Goal: Find specific page/section: Find specific page/section

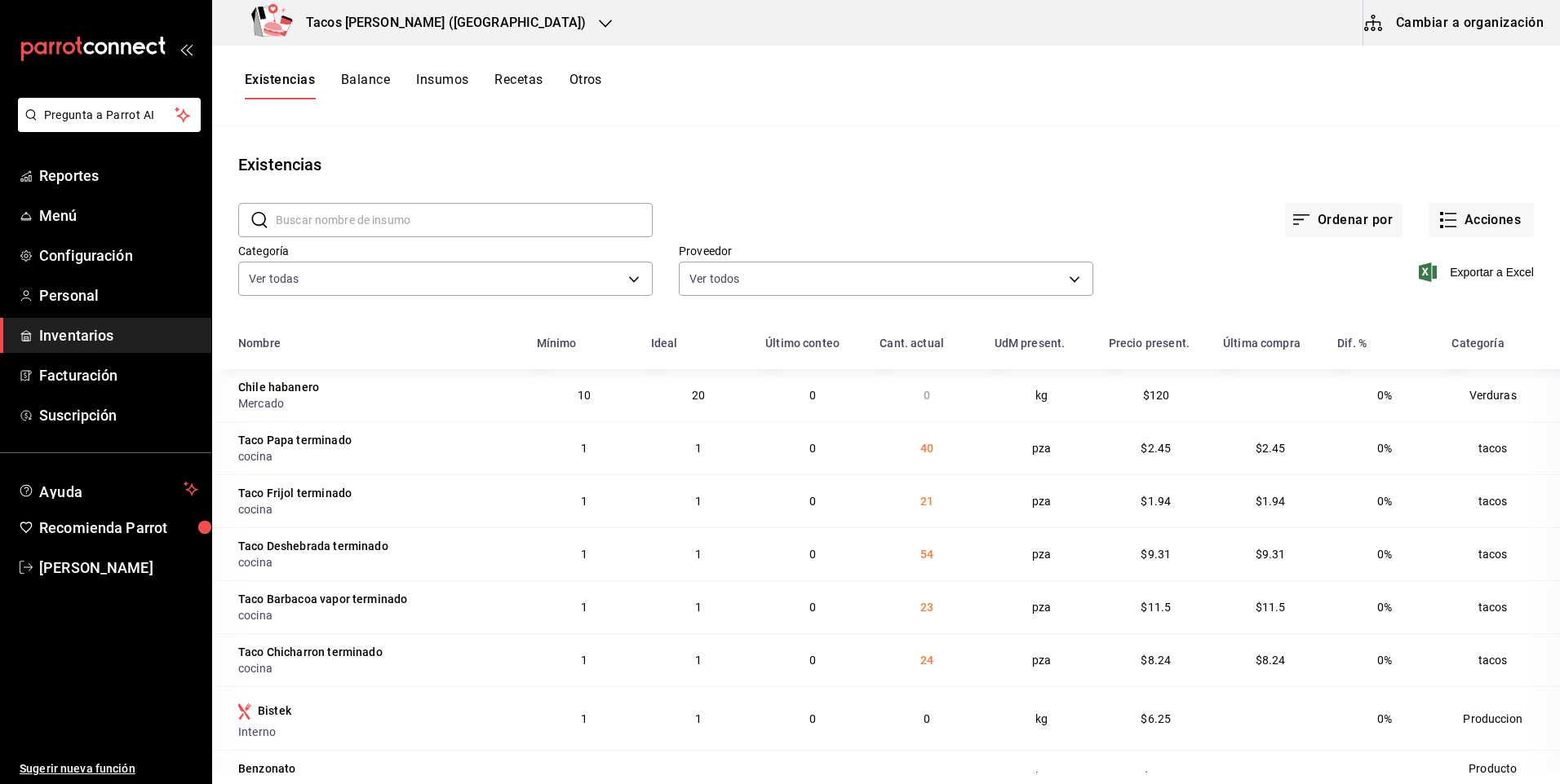
click at [390, 27] on h3 "Tacos [PERSON_NAME] ([GEOGRAPHIC_DATA])" at bounding box center [439, 23] width 293 height 19
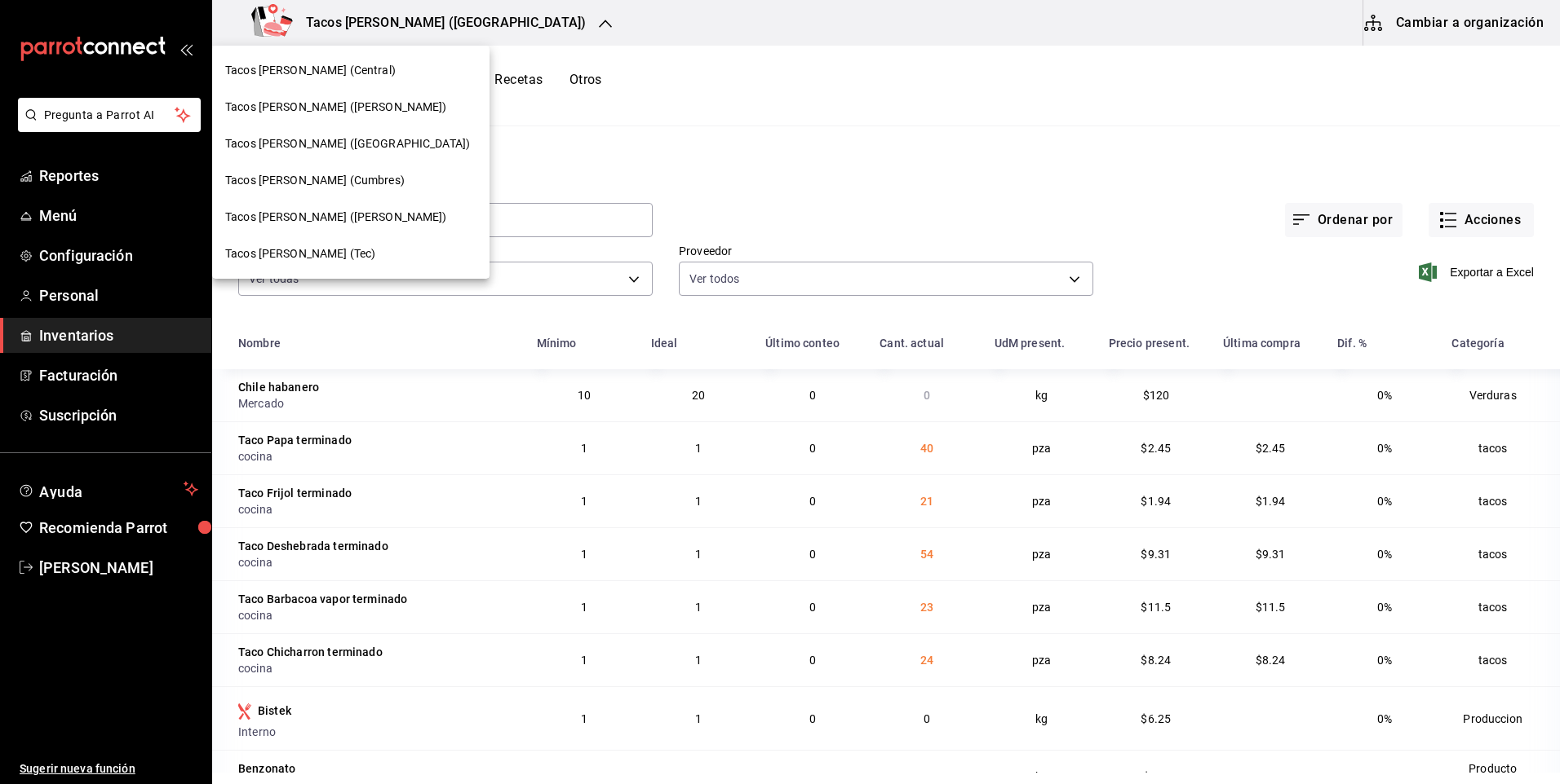
click at [334, 76] on span "Tacos [PERSON_NAME] (Central)" at bounding box center [310, 70] width 171 height 17
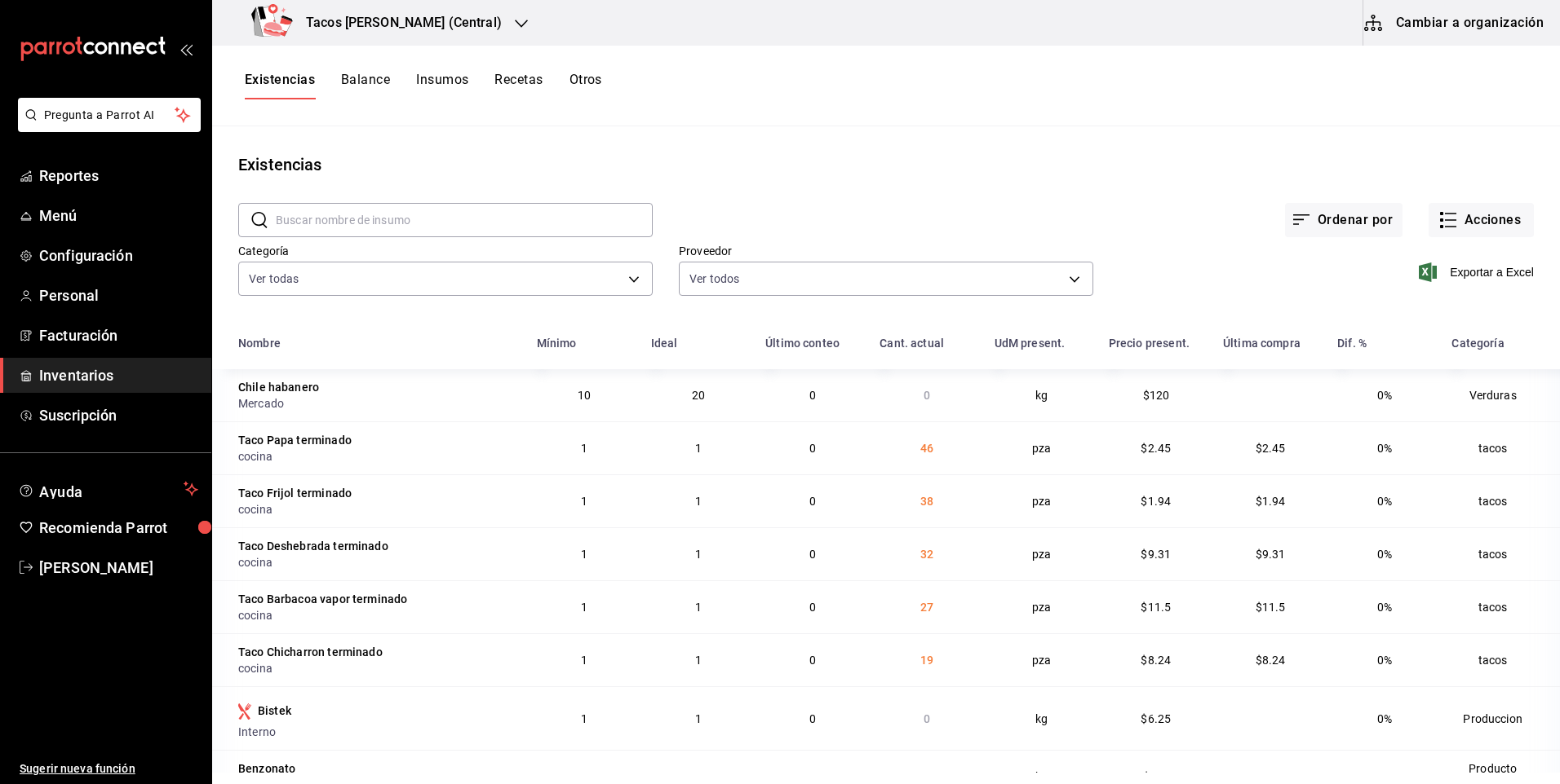
click at [450, 11] on div "Tacos [PERSON_NAME] (Central)" at bounding box center [380, 23] width 310 height 46
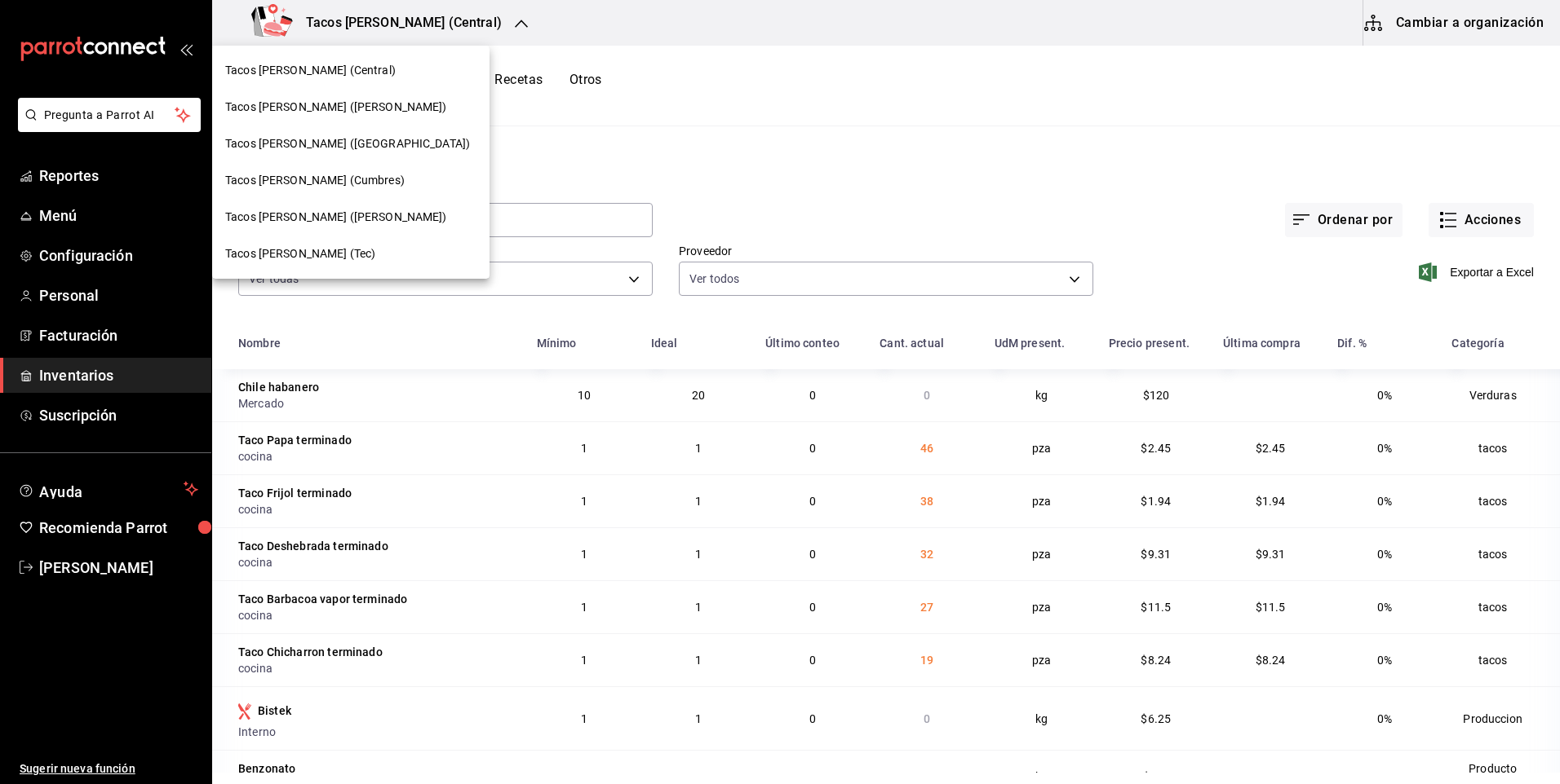
click at [357, 146] on span "Tacos [PERSON_NAME] ([GEOGRAPHIC_DATA])" at bounding box center [347, 143] width 244 height 17
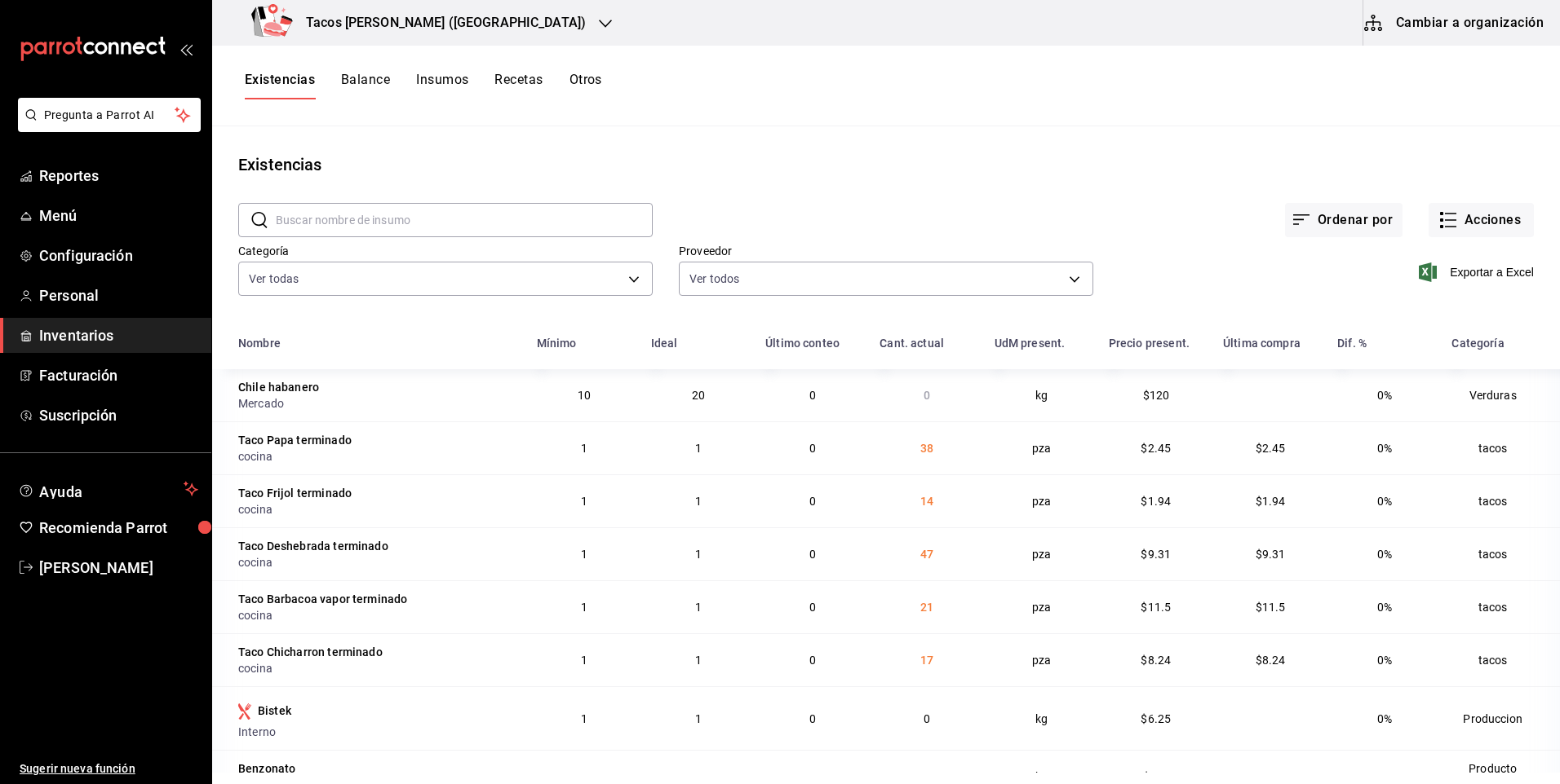
click at [370, 6] on div "Tacos [PERSON_NAME] ([GEOGRAPHIC_DATA])" at bounding box center [421, 23] width 393 height 46
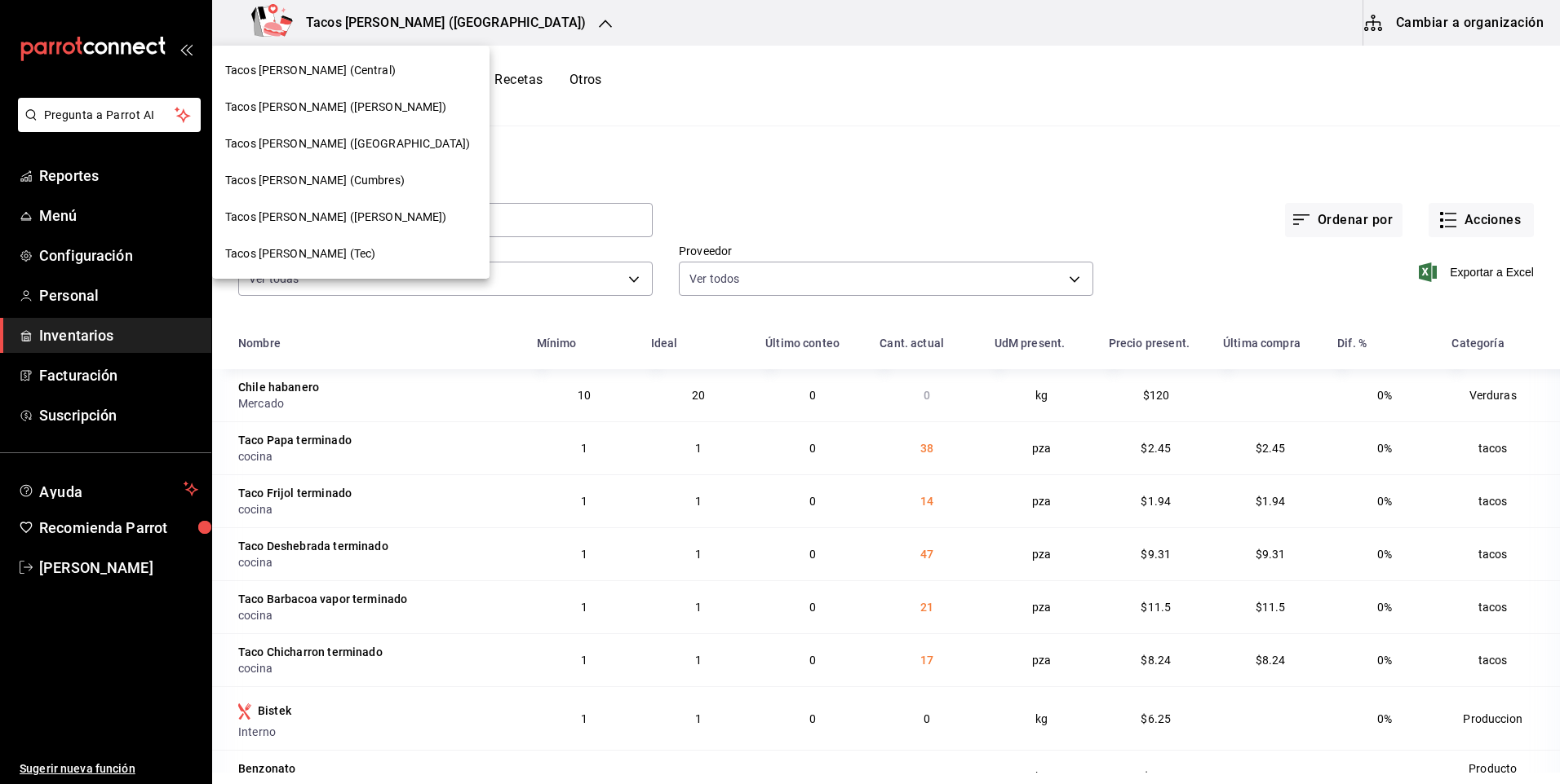
click at [349, 175] on span "Tacos [PERSON_NAME] (Cumbres)" at bounding box center [315, 180] width 179 height 17
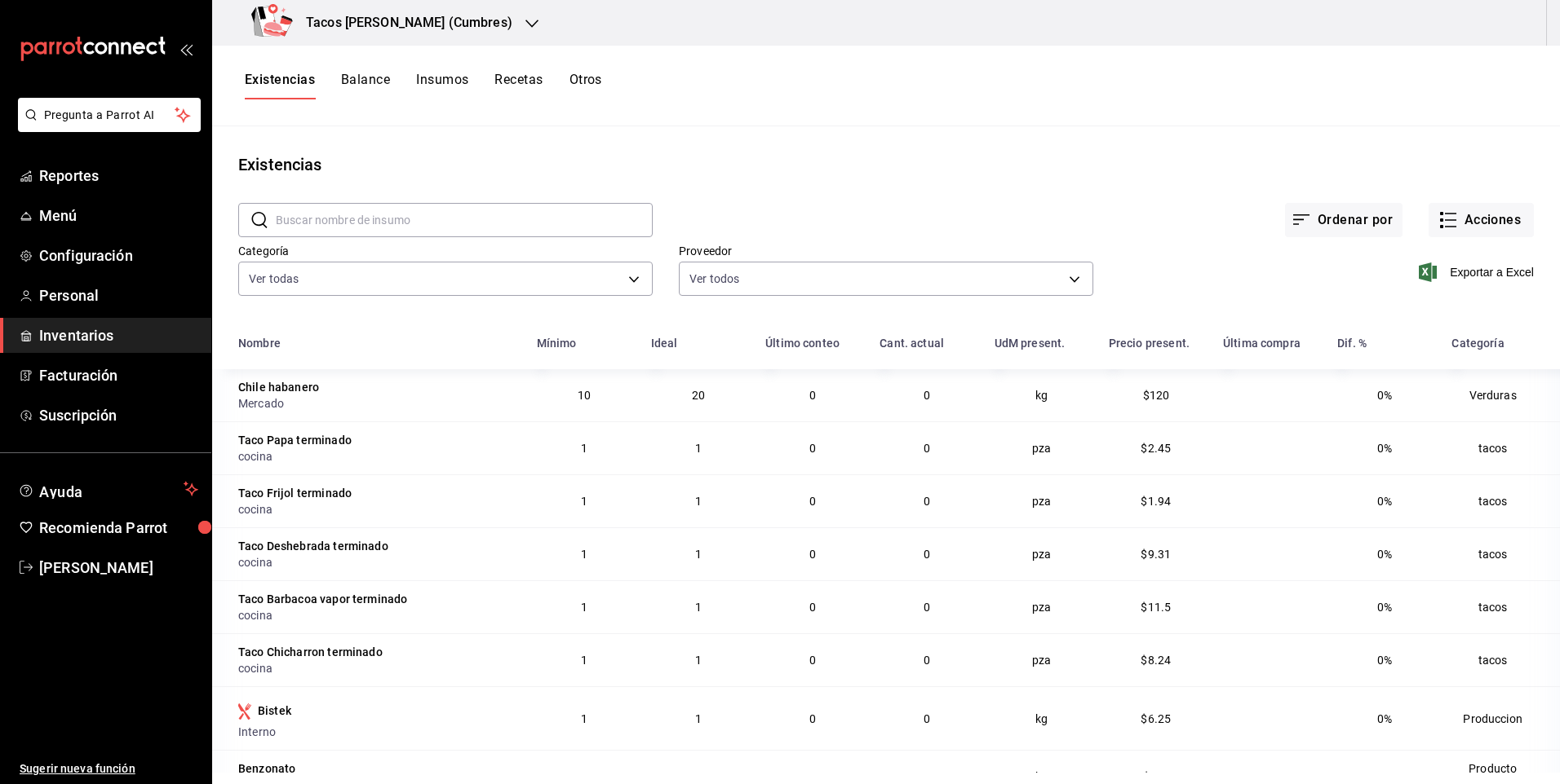
click at [430, 28] on h3 "Tacos [PERSON_NAME] (Cumbres)" at bounding box center [403, 23] width 220 height 19
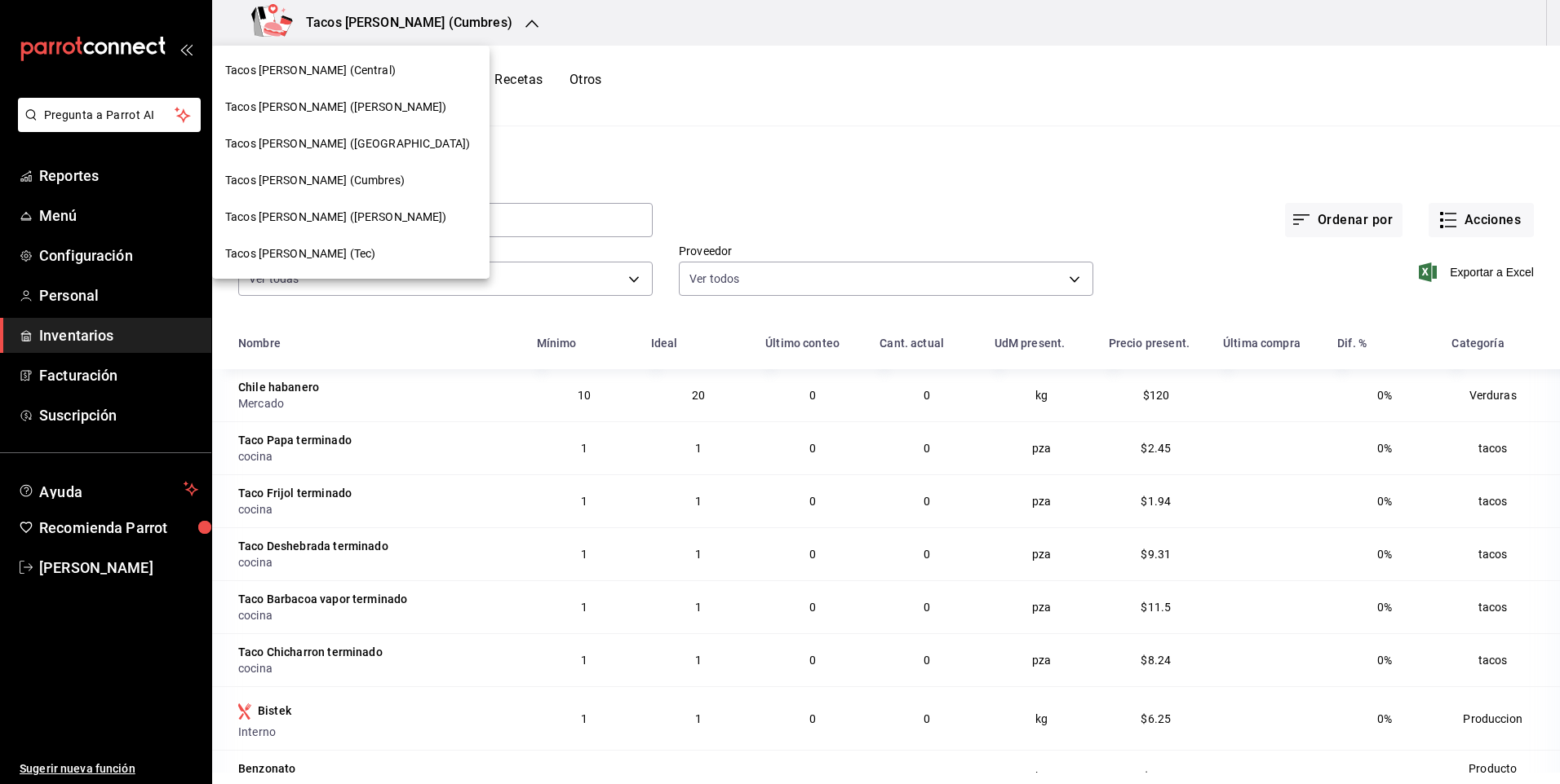
click at [366, 190] on div "Tacos [PERSON_NAME] (Cumbres)" at bounding box center [350, 181] width 277 height 37
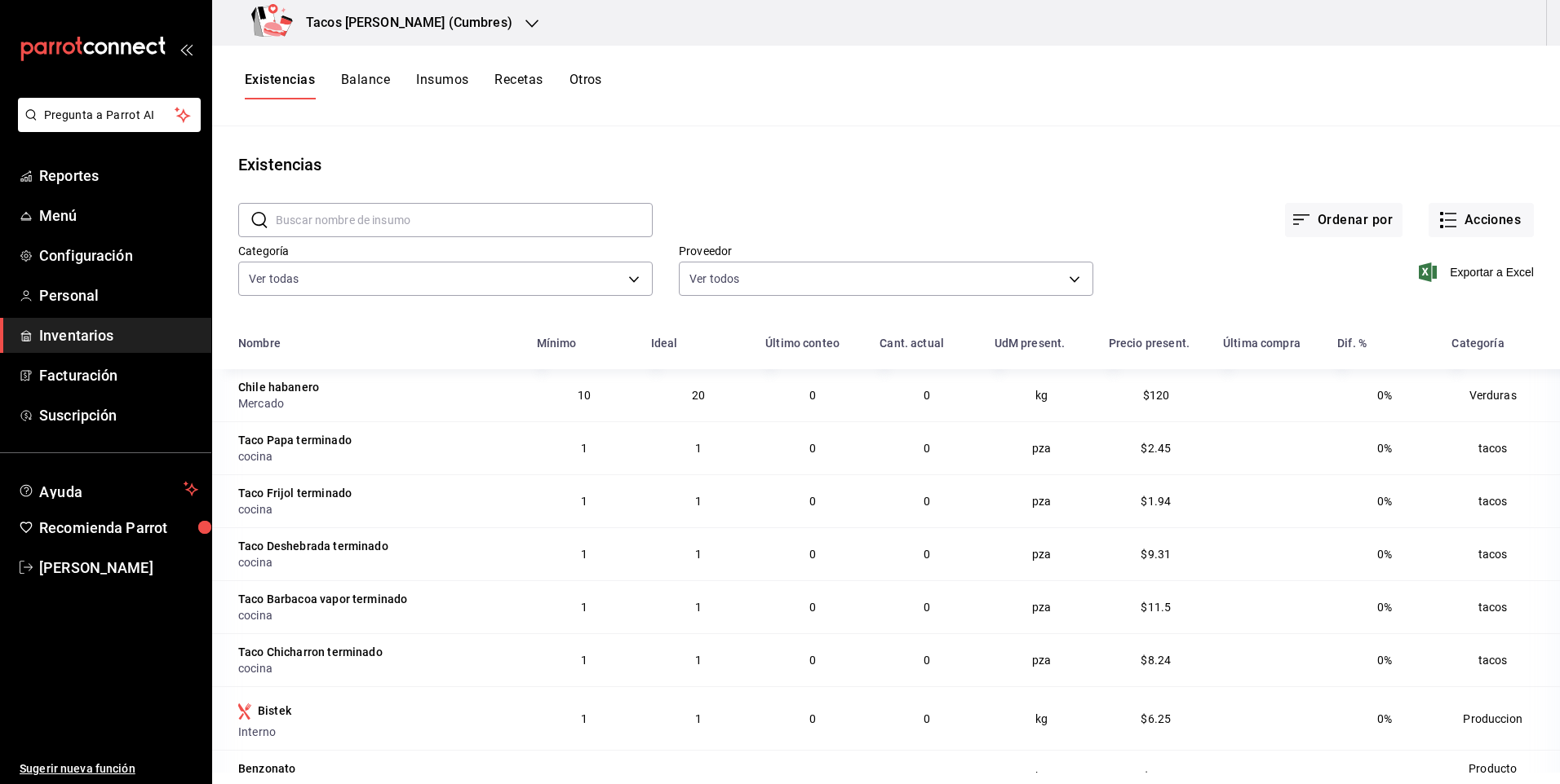
click at [380, 33] on div "Tacos [PERSON_NAME] (Cumbres)" at bounding box center [385, 23] width 320 height 46
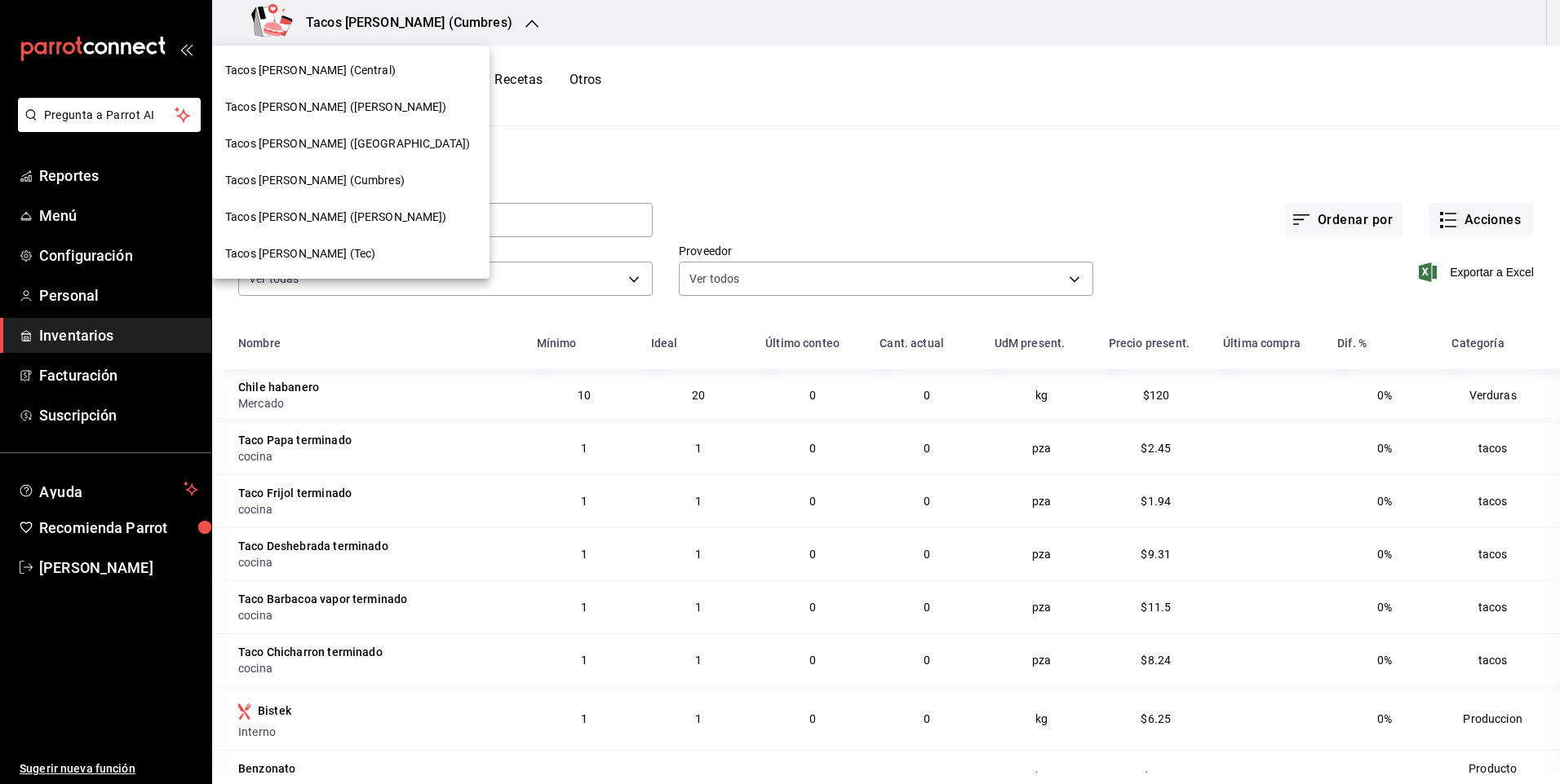
click at [345, 119] on div "Tacos don Pedro (Escobedo)" at bounding box center [350, 107] width 277 height 37
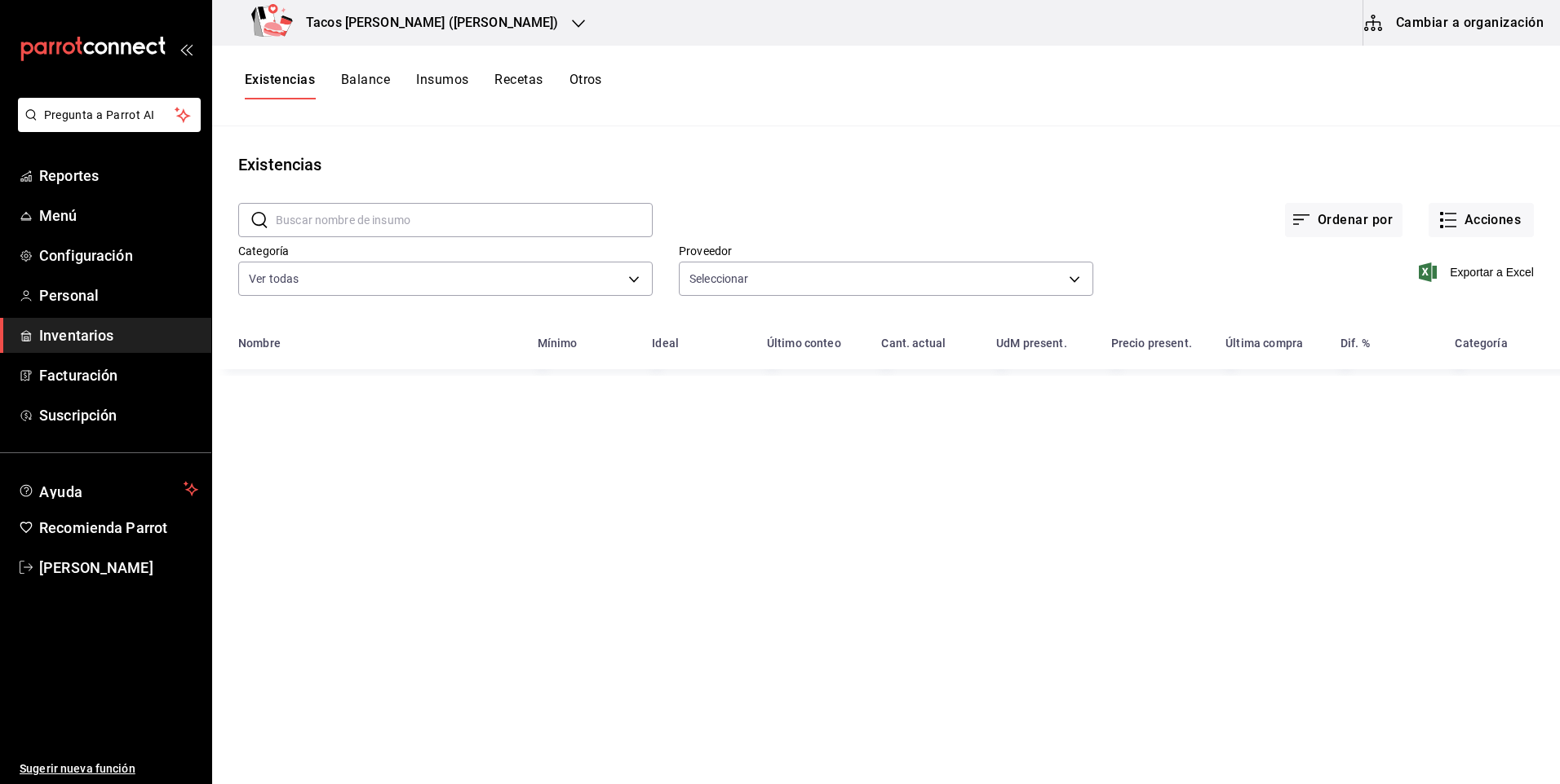
type input "237c9a5b-4078-49eb-83ef-23bf52bd7acd,14f90e99-f19e-4745-b997-48f1d3d95977,42f00…"
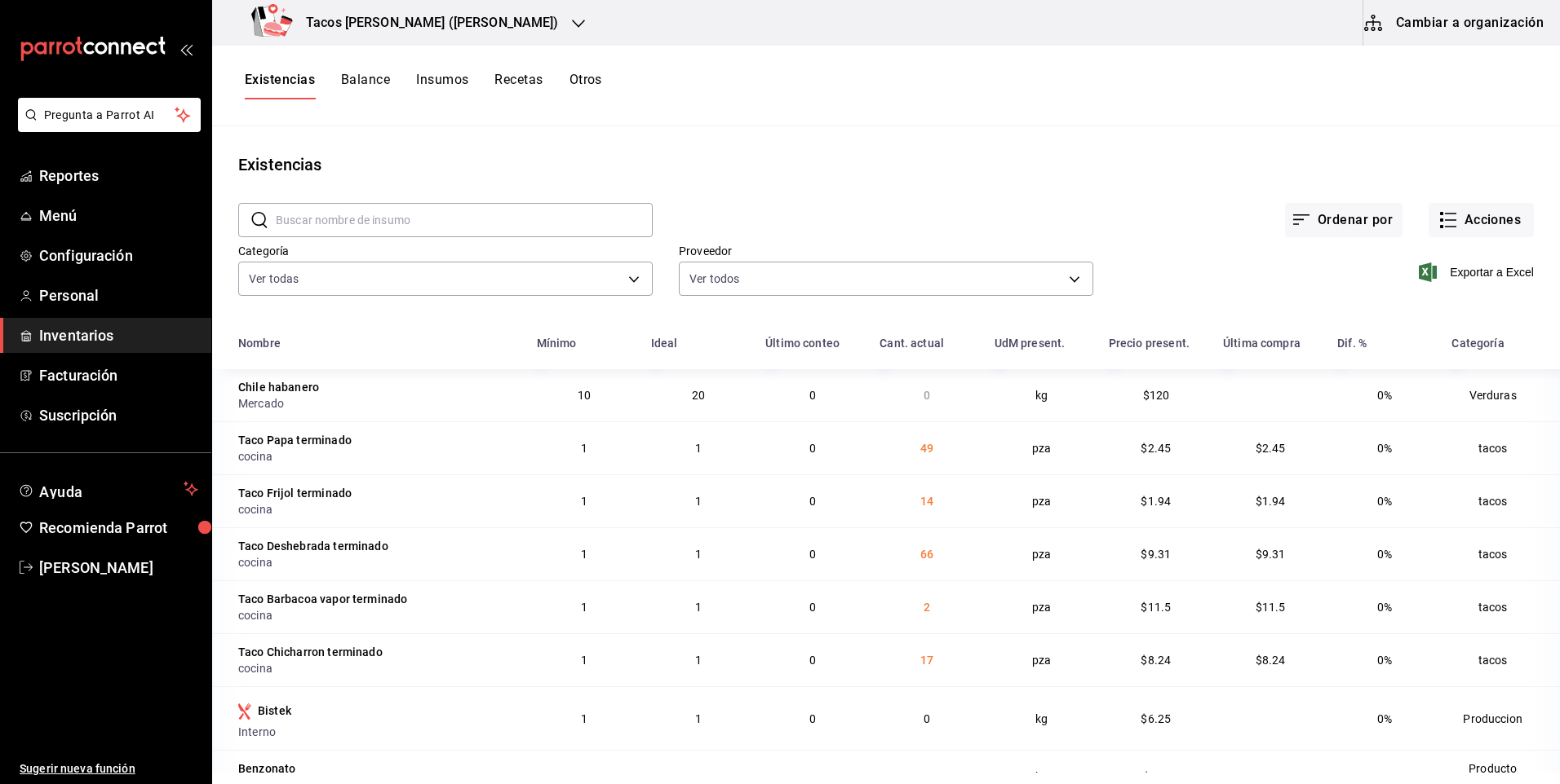
click at [413, 18] on h3 "Tacos [PERSON_NAME] ([PERSON_NAME])" at bounding box center [426, 23] width 266 height 19
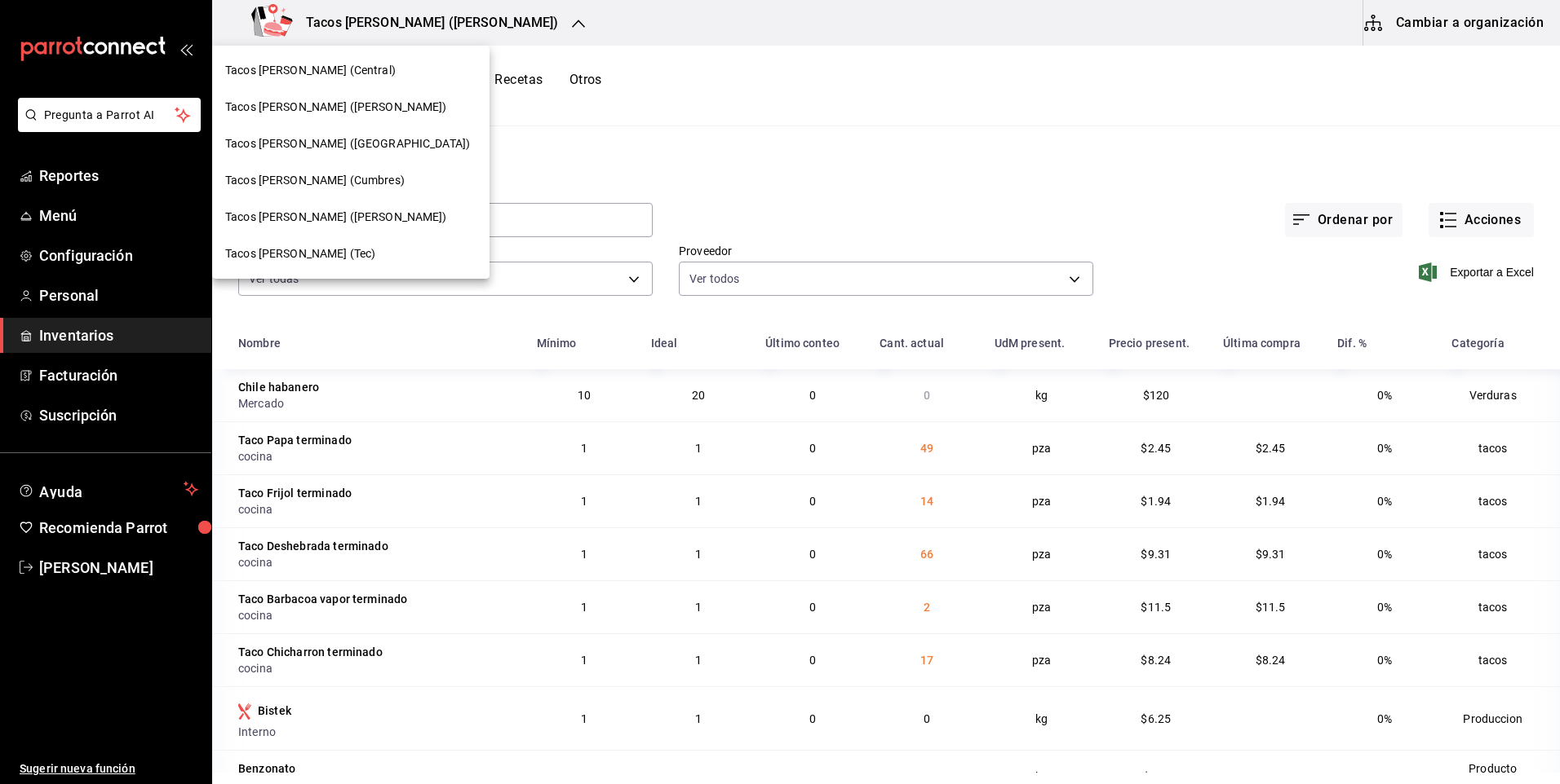
click at [305, 62] on span "Tacos [PERSON_NAME] (Central)" at bounding box center [310, 70] width 171 height 17
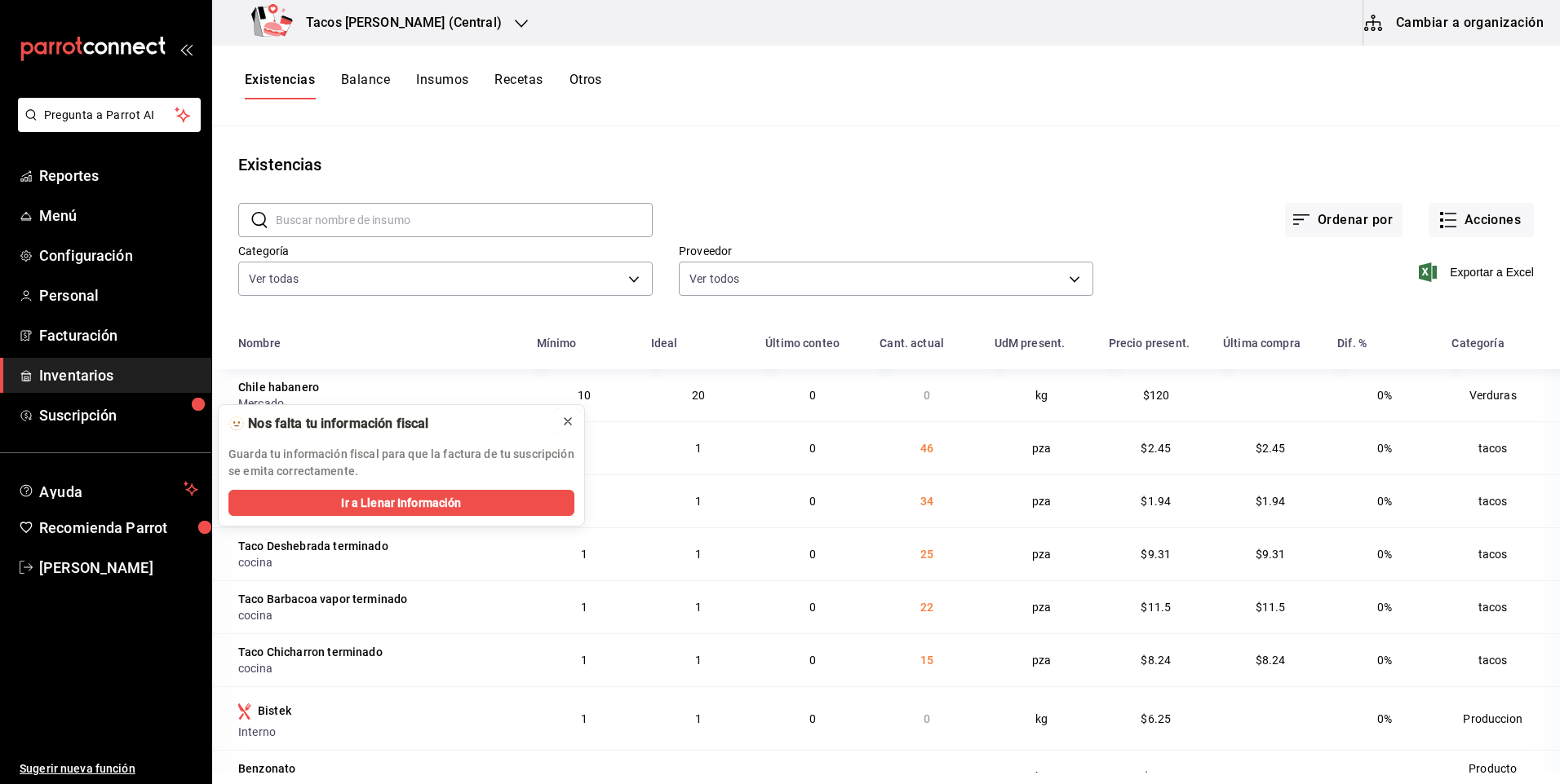
click at [572, 413] on div at bounding box center [567, 421] width 13 height 17
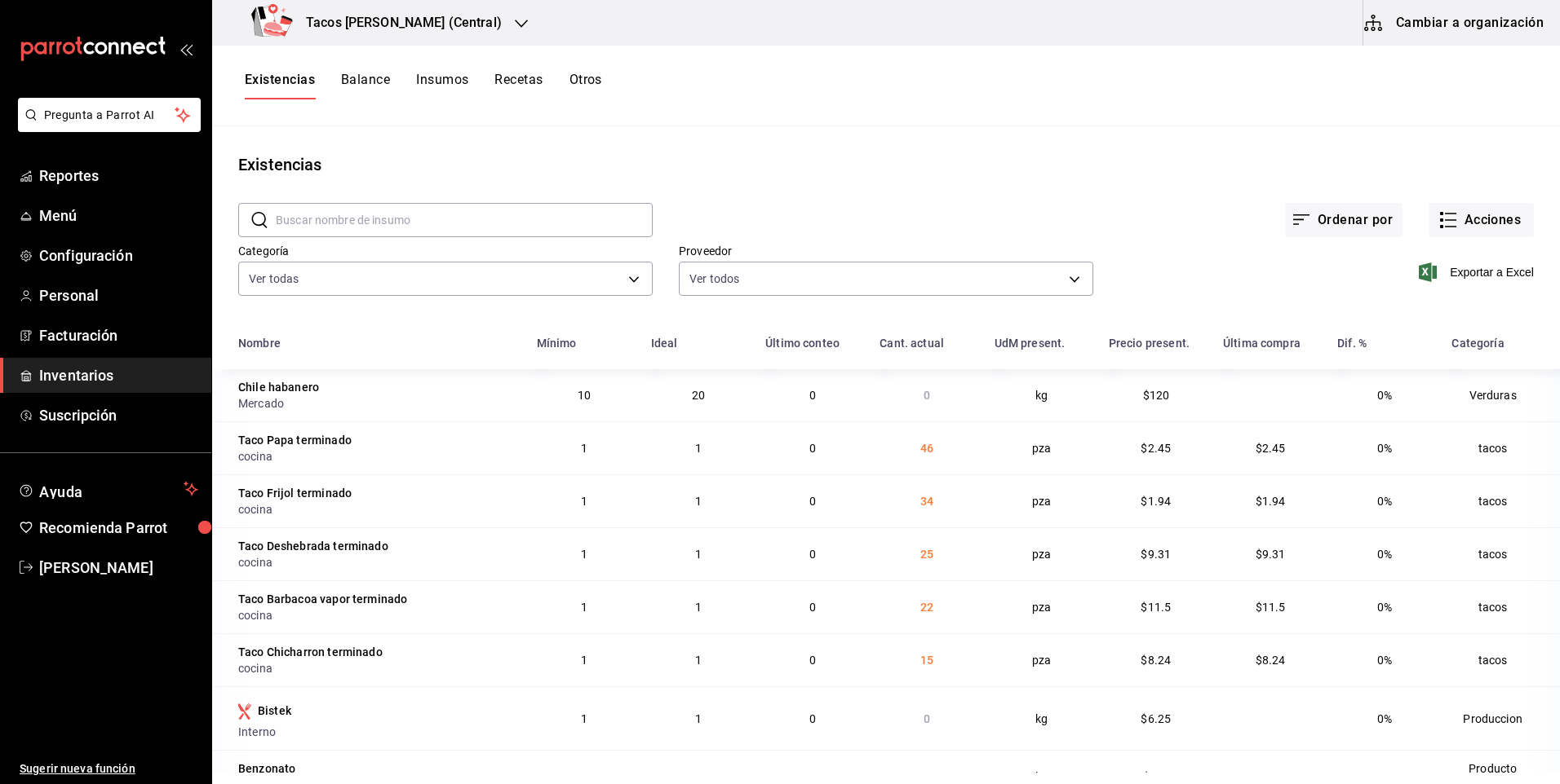
click at [390, 36] on div "Tacos Don Pedro (Central)" at bounding box center [380, 23] width 310 height 46
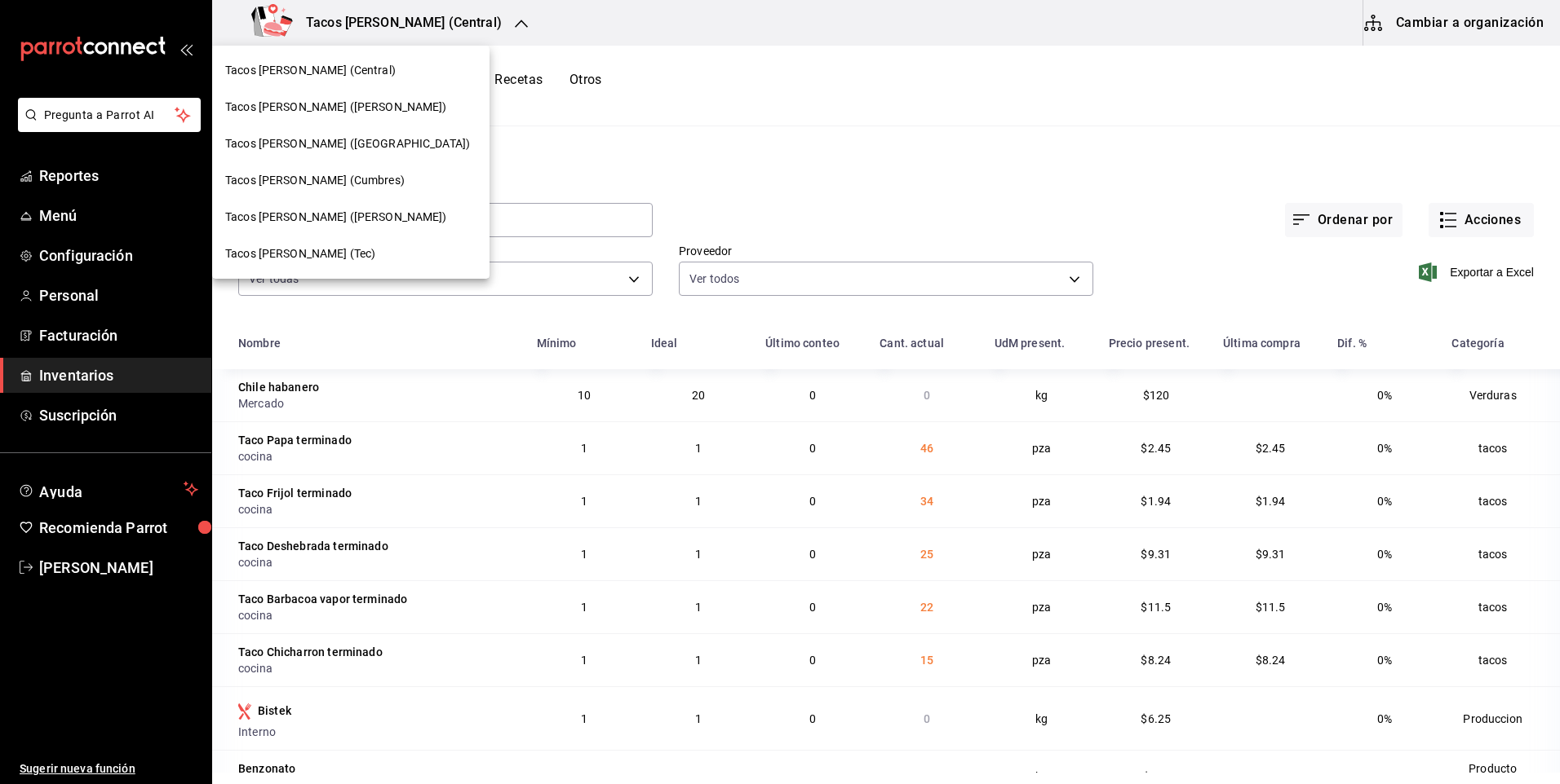
click at [346, 251] on div "Tacos don Pedro (Tec)" at bounding box center [351, 253] width 251 height 17
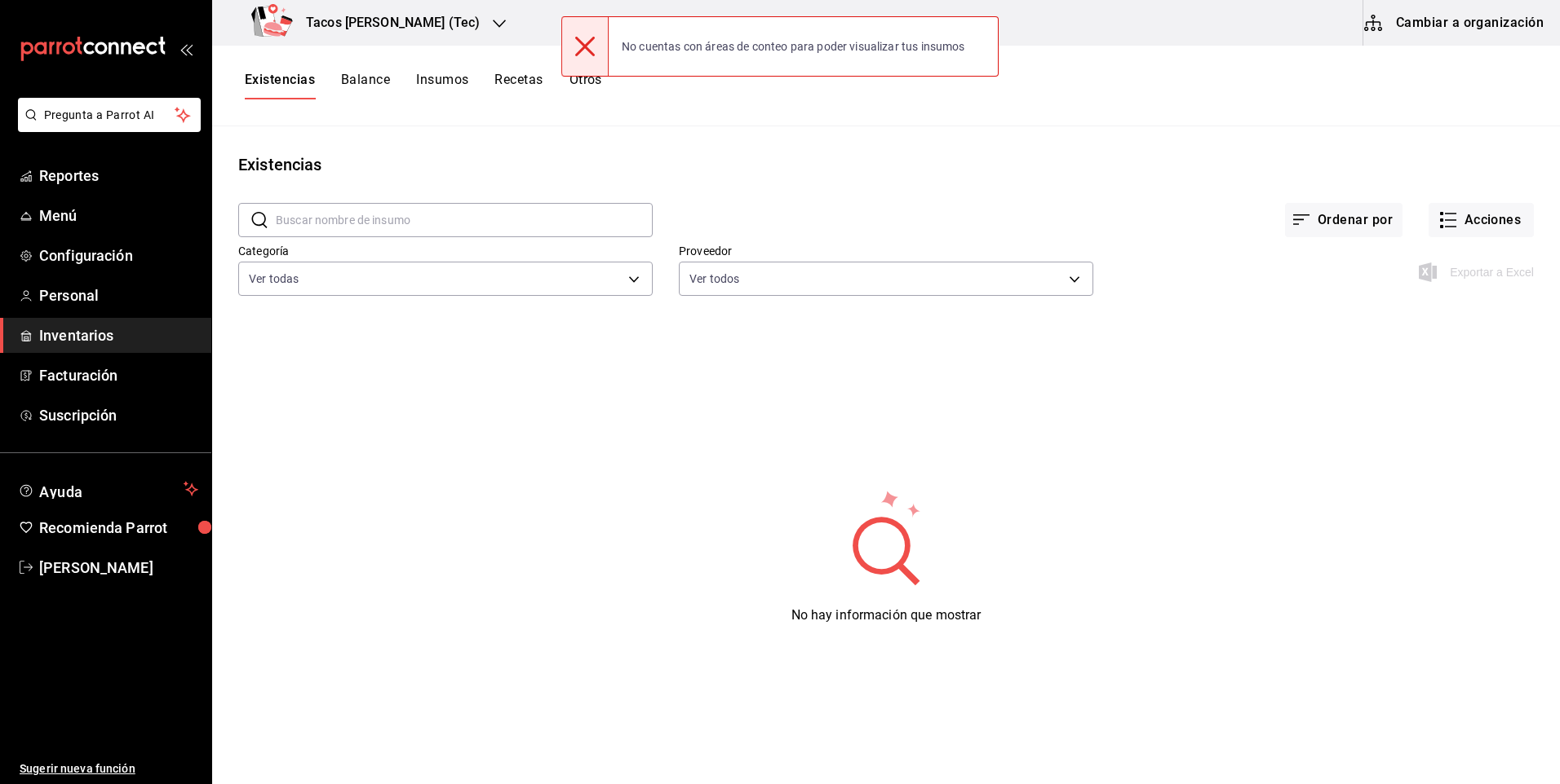
click at [411, 31] on h3 "Tacos [PERSON_NAME] (Tec)" at bounding box center [386, 23] width 186 height 19
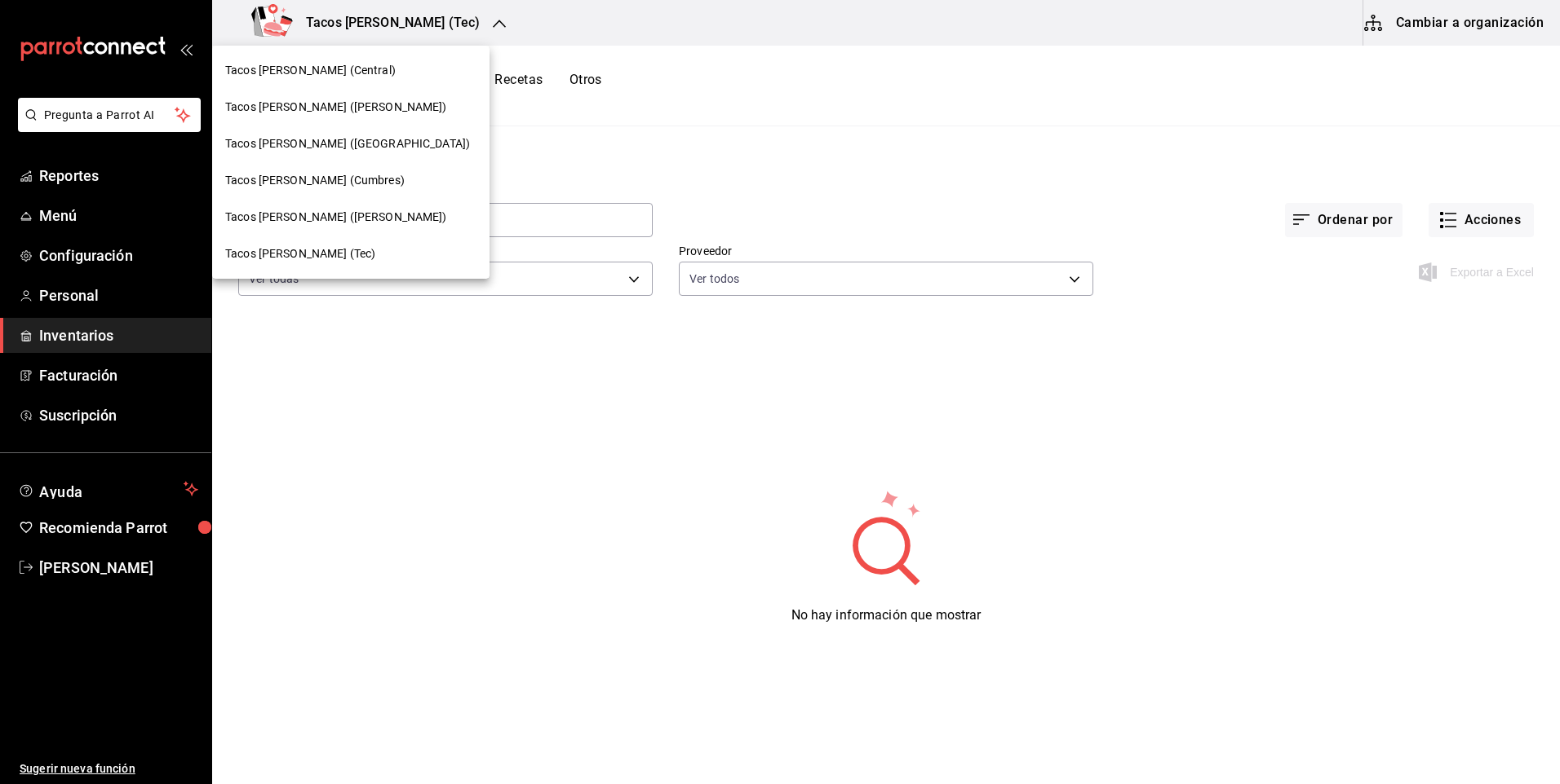
click at [339, 248] on span "Tacos don Pedro (Tec)" at bounding box center [300, 253] width 150 height 17
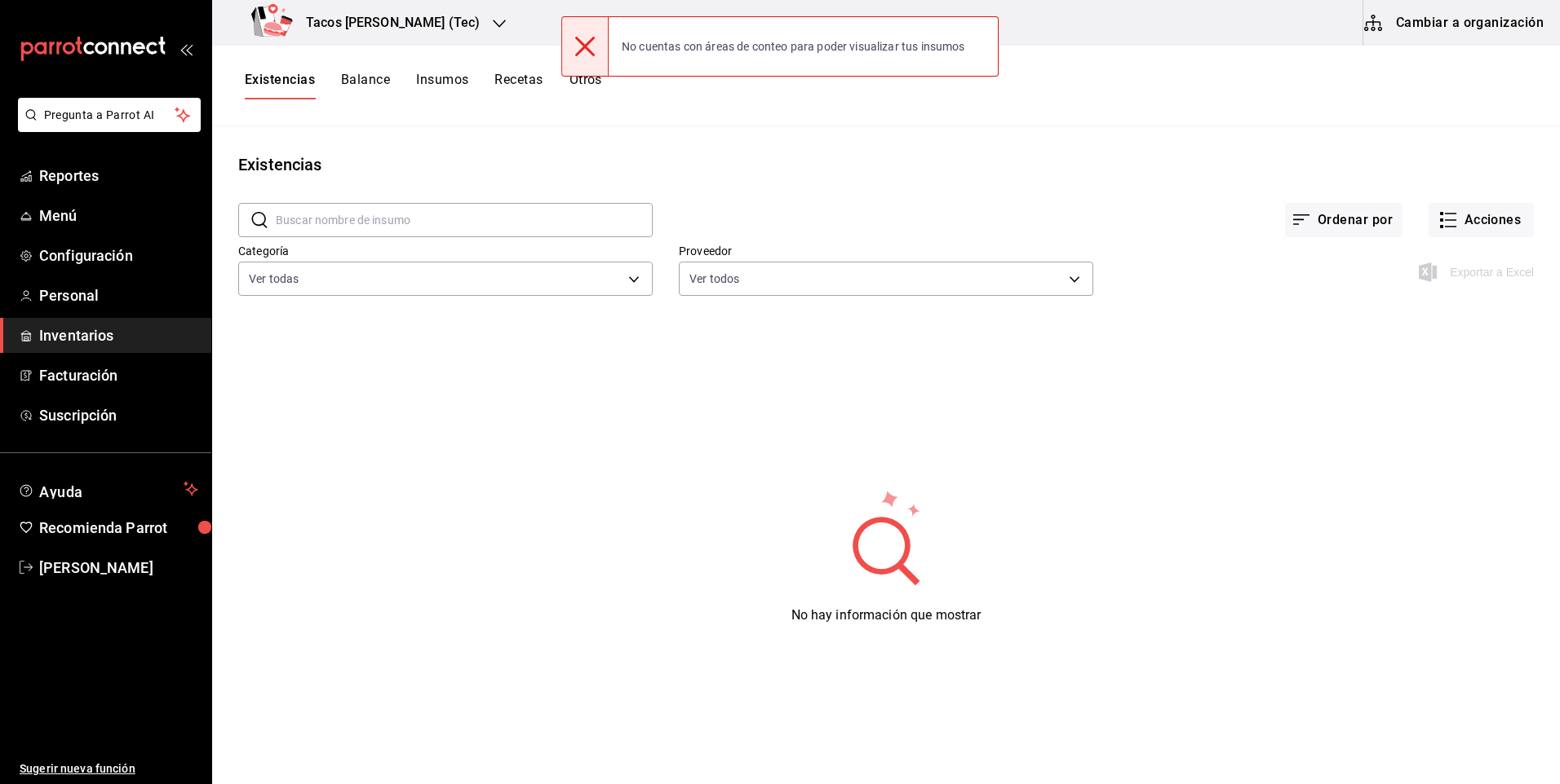
click at [415, 37] on div "Tacos [PERSON_NAME] (Tec)" at bounding box center [368, 23] width 288 height 46
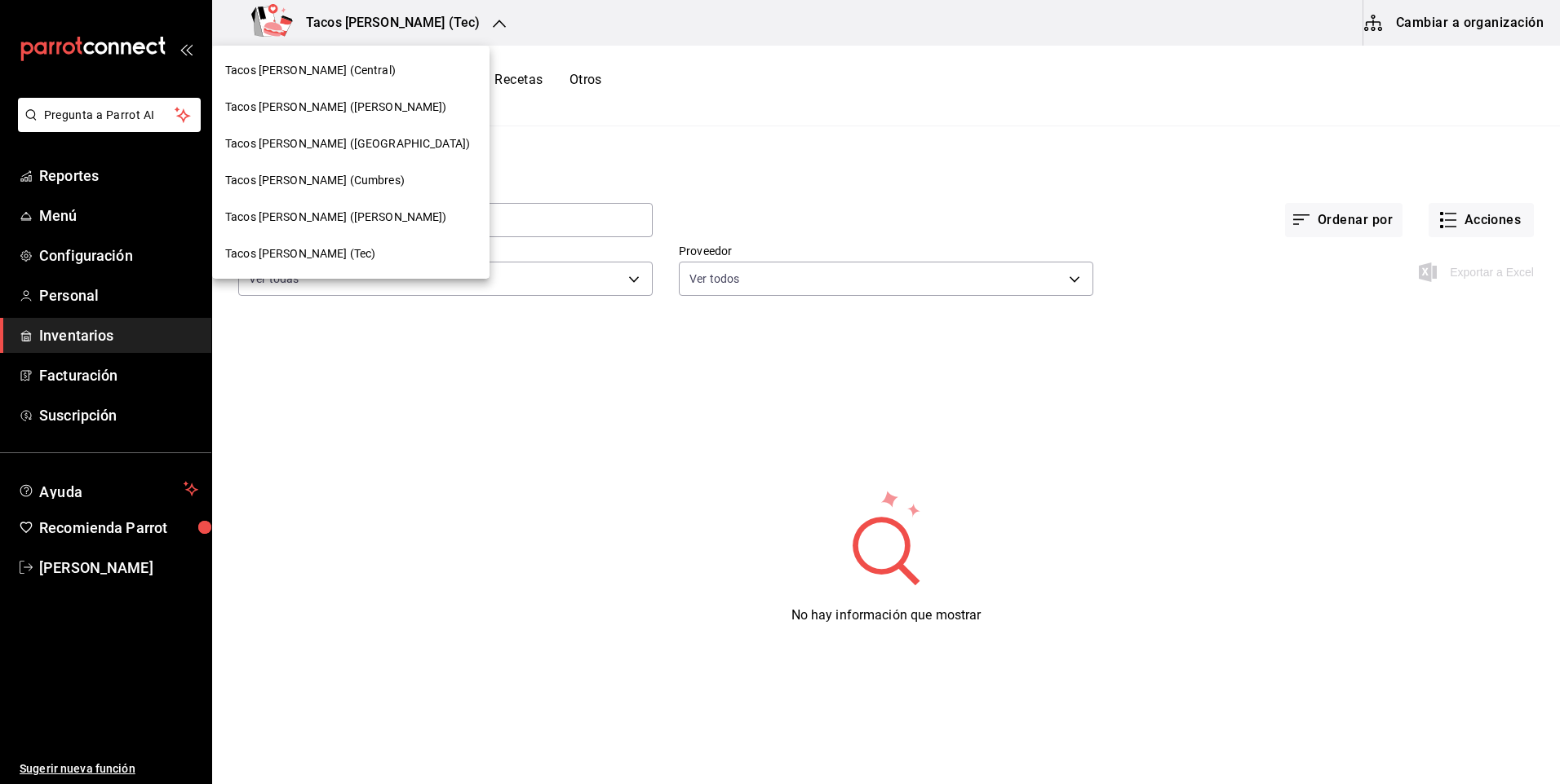
click at [378, 141] on div "Tacos [PERSON_NAME] ([GEOGRAPHIC_DATA])" at bounding box center [351, 143] width 251 height 17
